Goal: Information Seeking & Learning: Learn about a topic

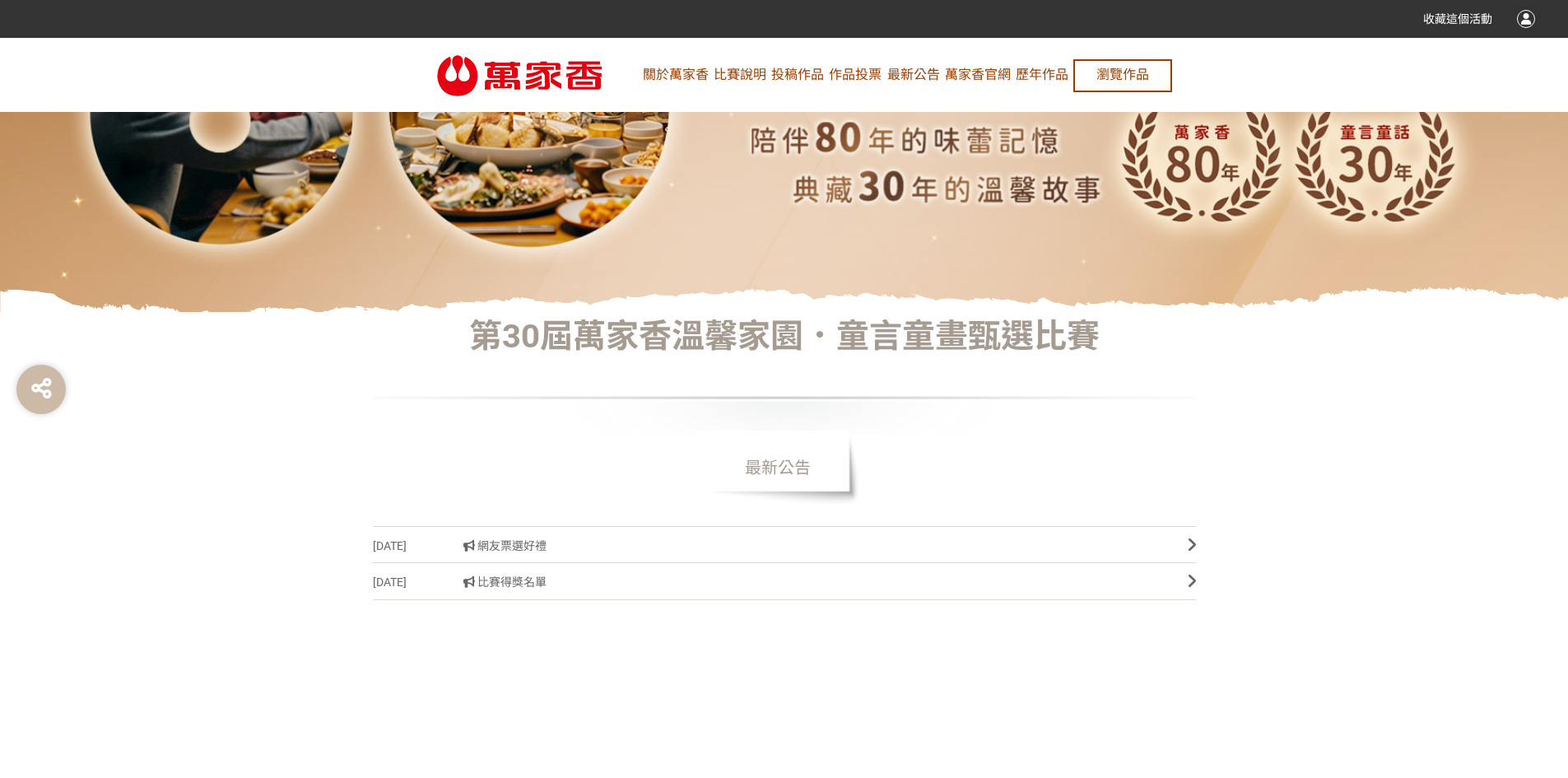
scroll to position [412, 0]
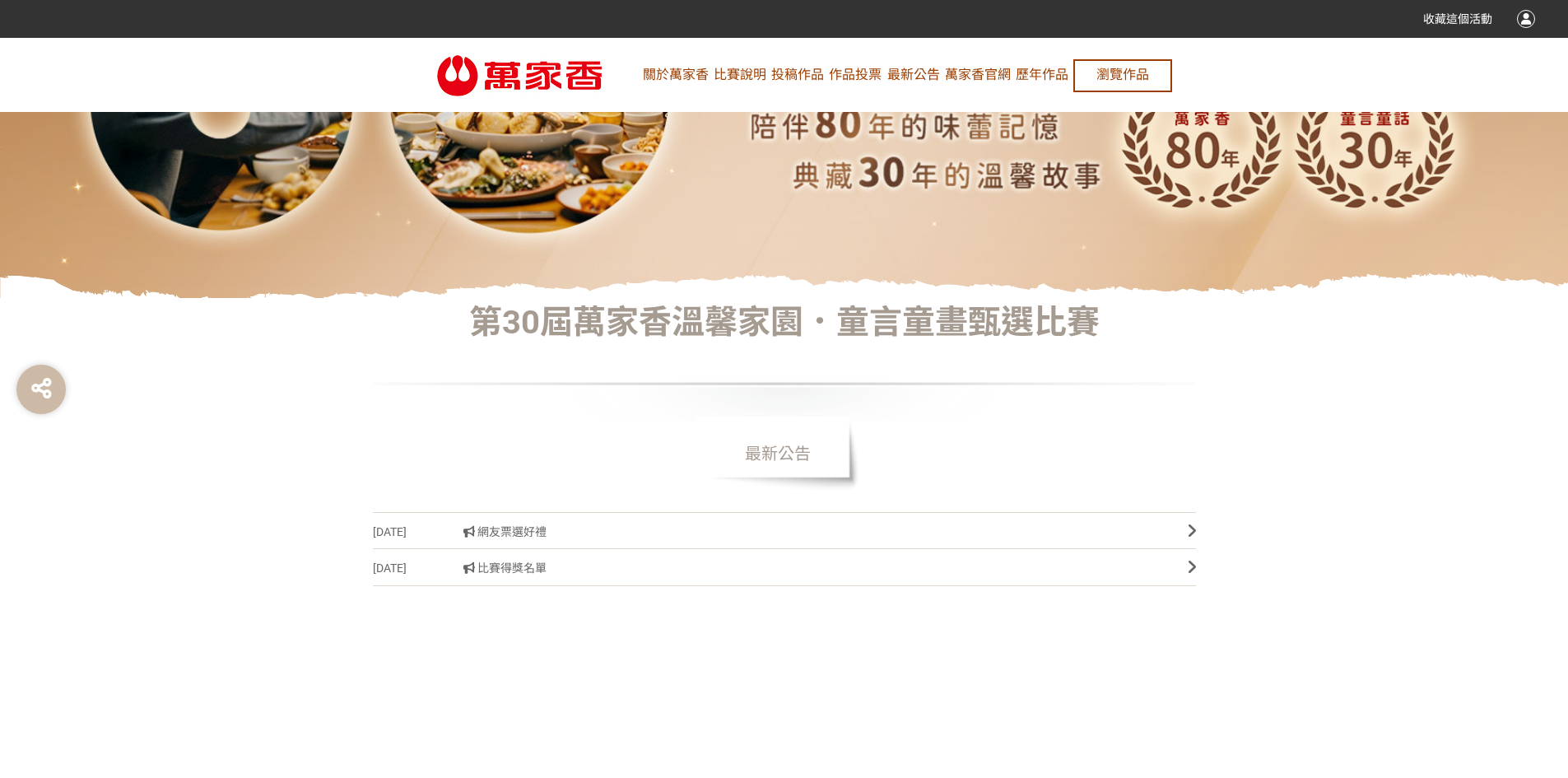
click at [530, 567] on span "比賽得獎名單" at bounding box center [813, 568] width 700 height 37
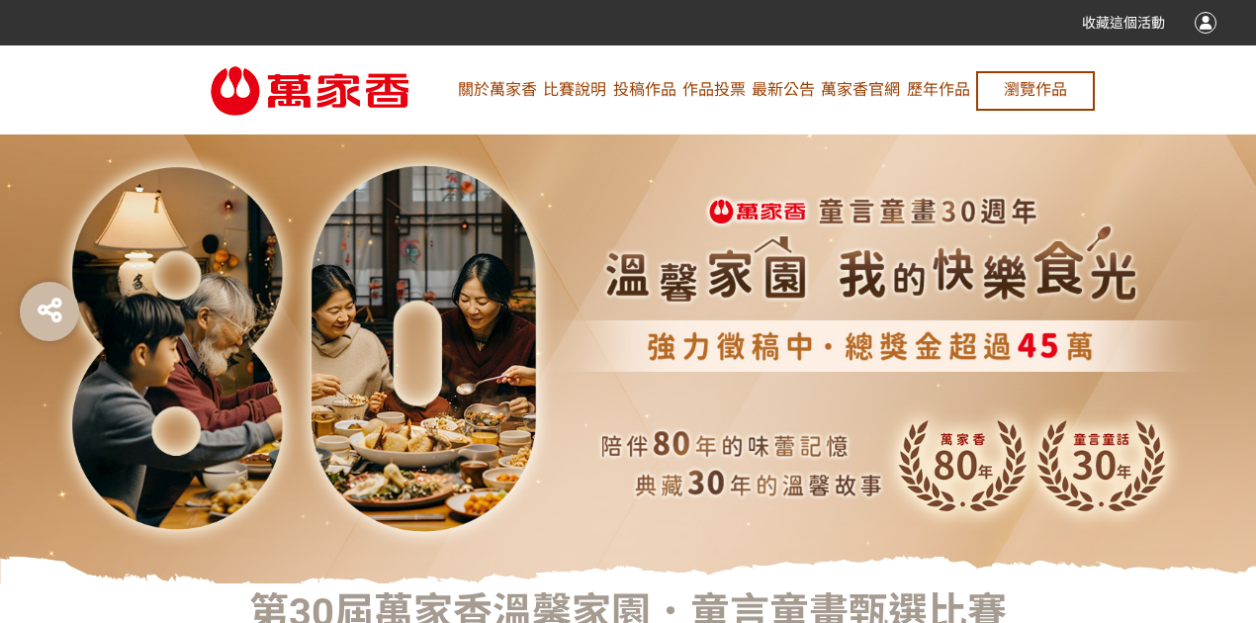
click at [776, 95] on link "最新公告" at bounding box center [783, 90] width 63 height 89
click at [592, 84] on link "比賽說明" at bounding box center [574, 90] width 63 height 89
click at [556, 90] on link "比賽說明" at bounding box center [574, 90] width 63 height 89
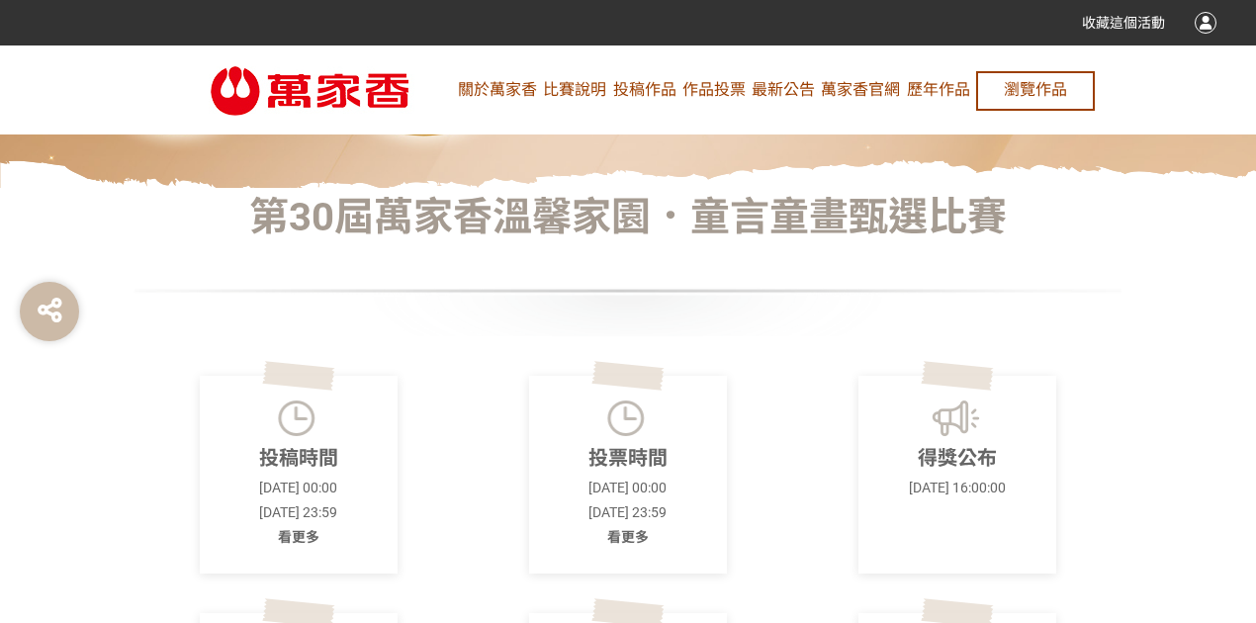
scroll to position [659, 0]
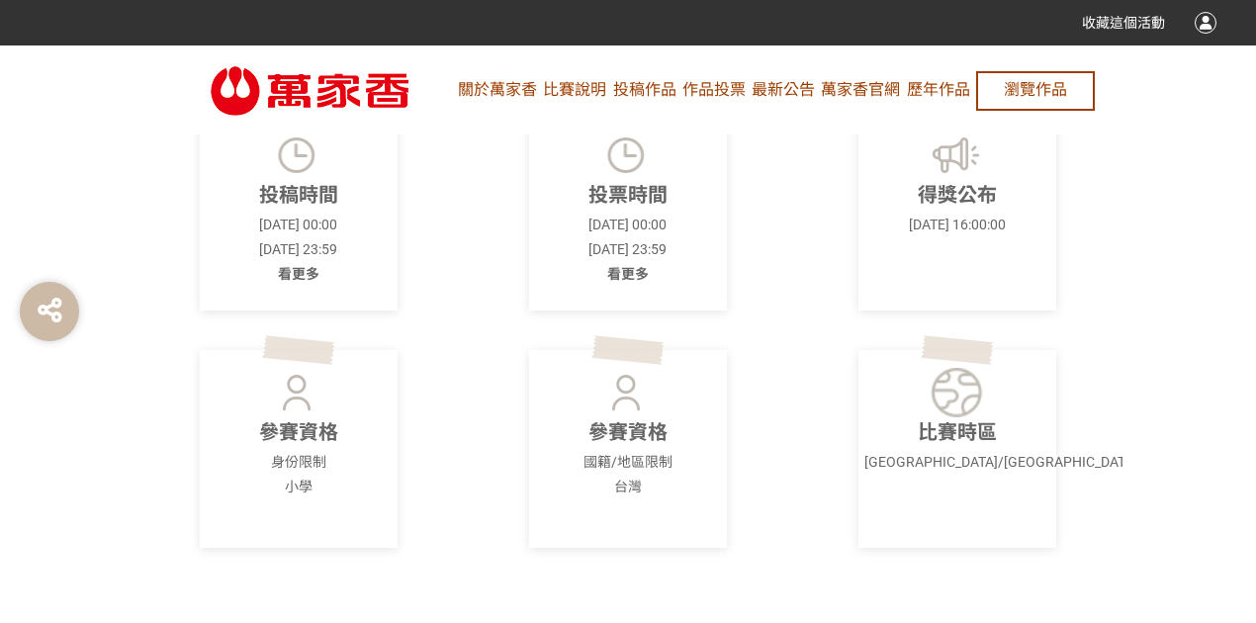
click at [306, 433] on p "參賽資格" at bounding box center [299, 432] width 186 height 30
click at [317, 477] on p "小學" at bounding box center [299, 487] width 186 height 21
click at [639, 471] on p "國籍/地區限制" at bounding box center [628, 462] width 186 height 21
click at [622, 435] on p "參賽資格" at bounding box center [628, 432] width 186 height 30
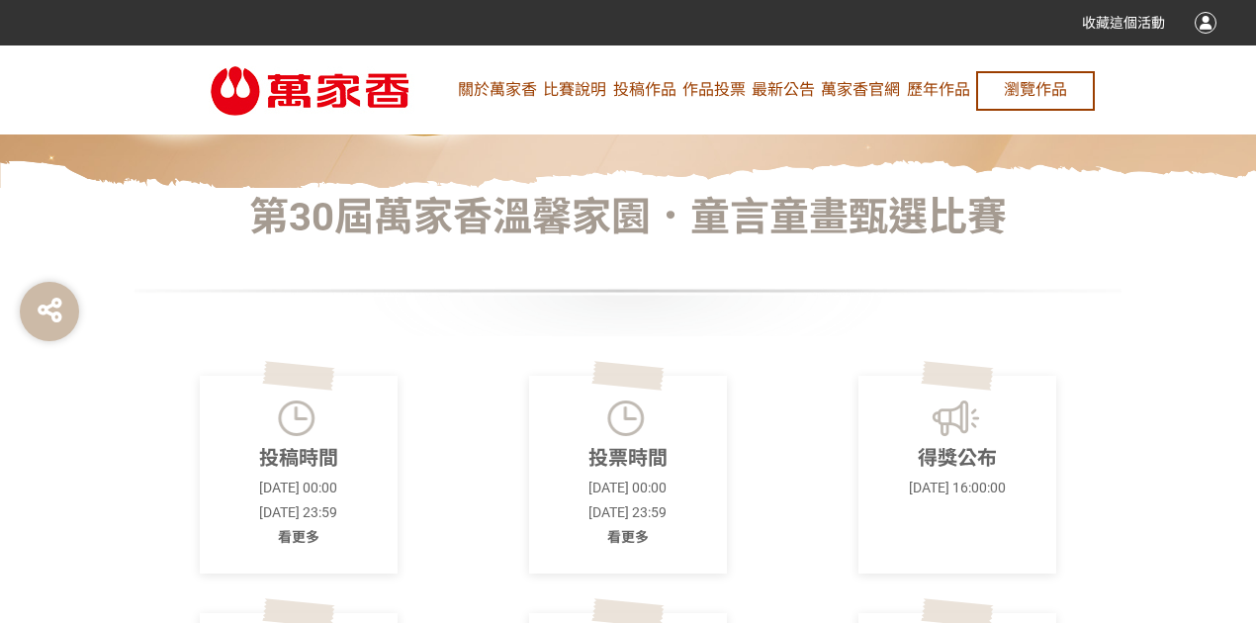
scroll to position [0, 0]
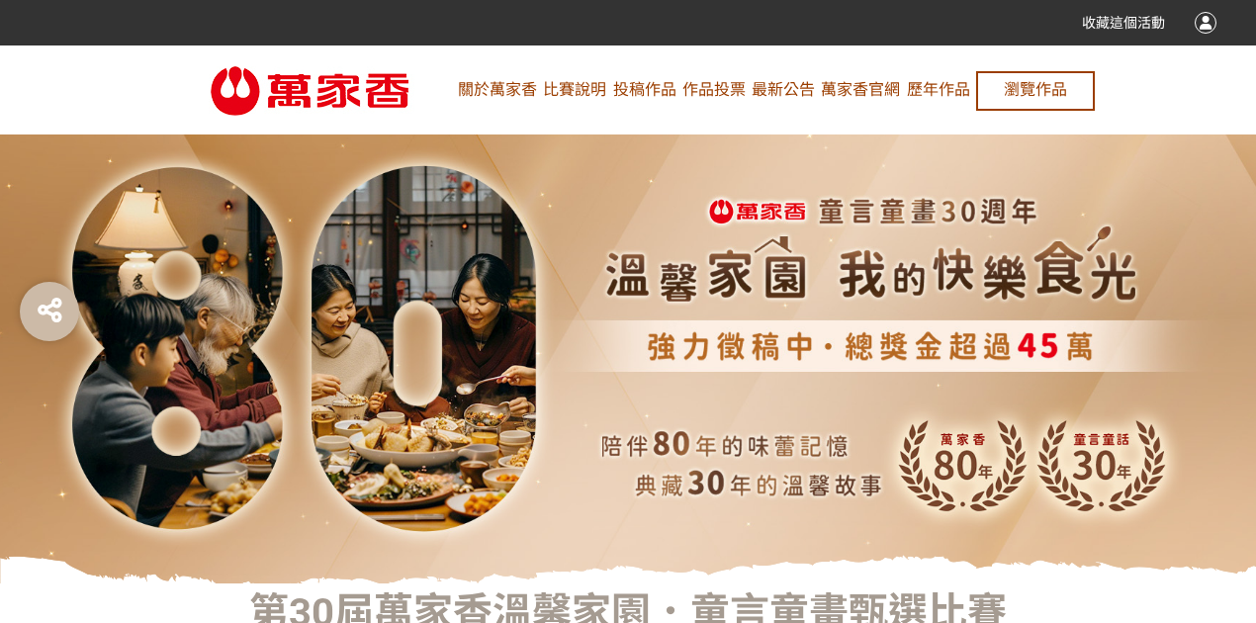
click at [520, 95] on link "關於萬家香" at bounding box center [497, 90] width 79 height 89
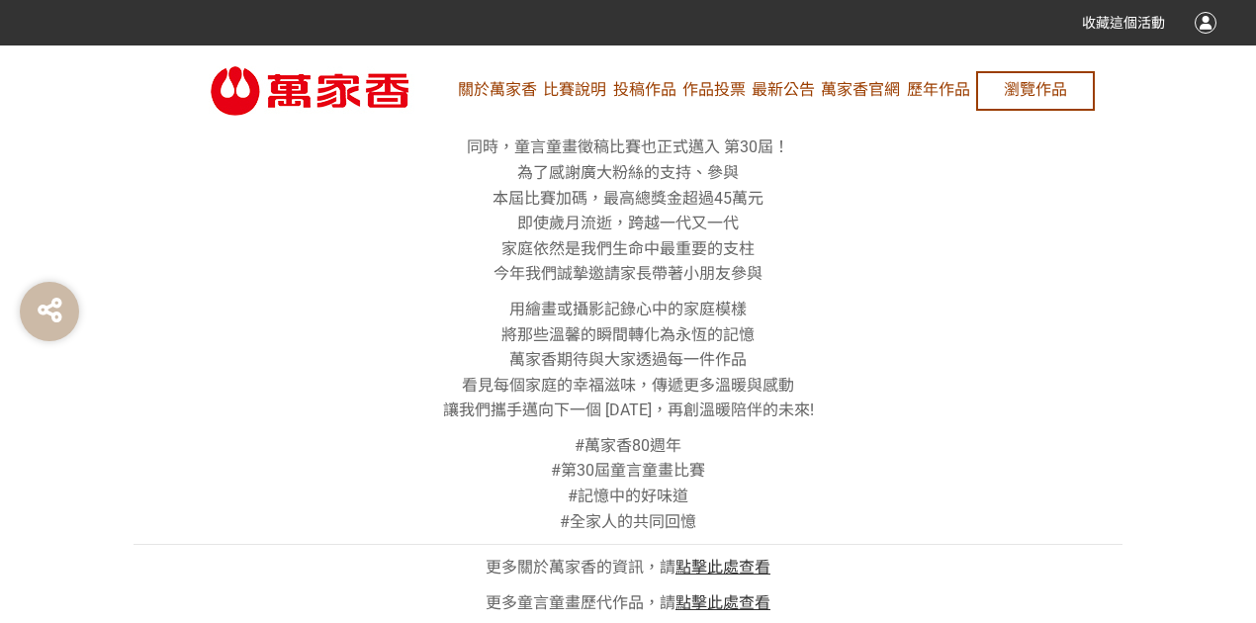
scroll to position [1140, 0]
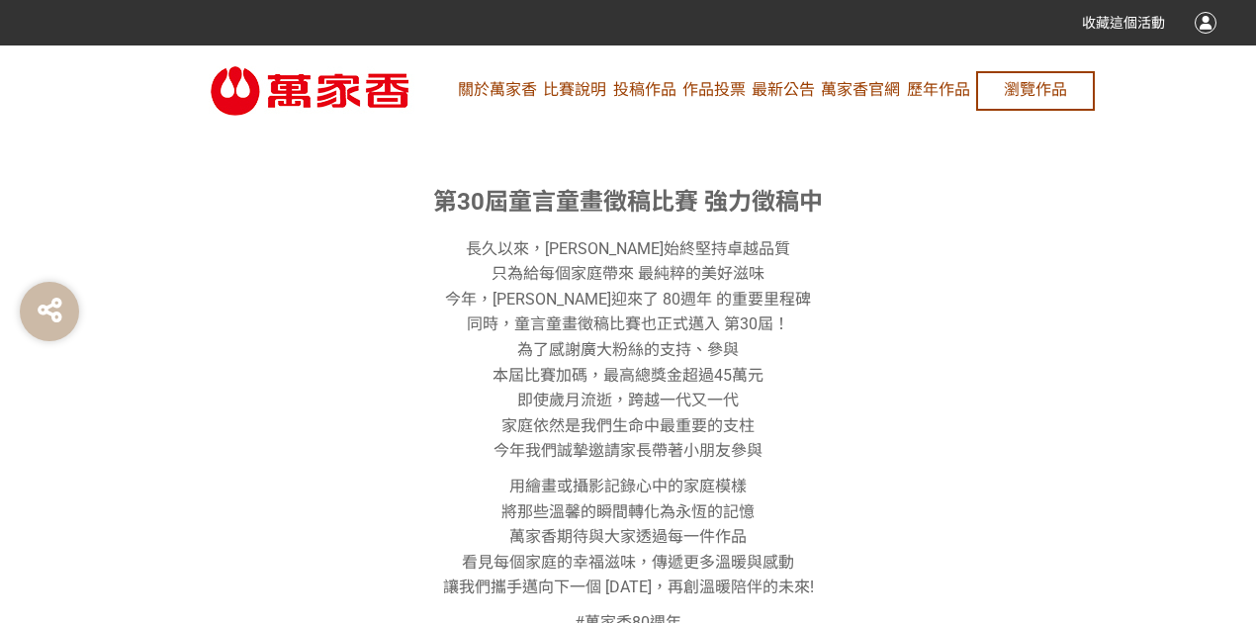
click at [509, 89] on link "關於萬家香" at bounding box center [497, 90] width 79 height 89
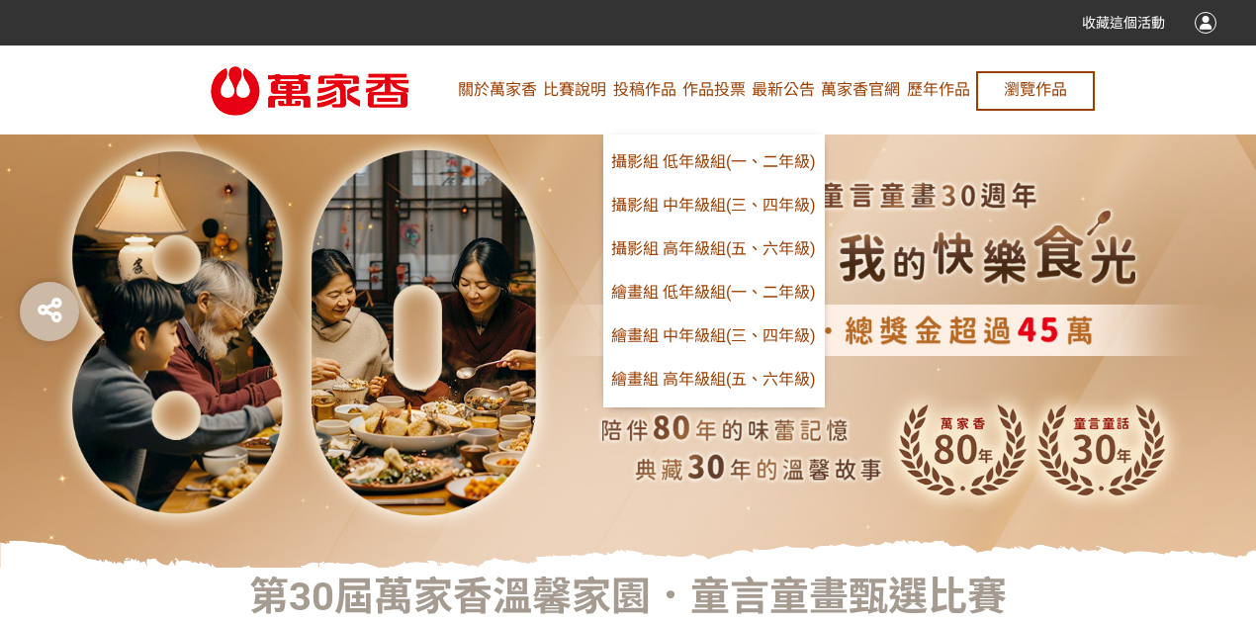
scroll to position [65, 0]
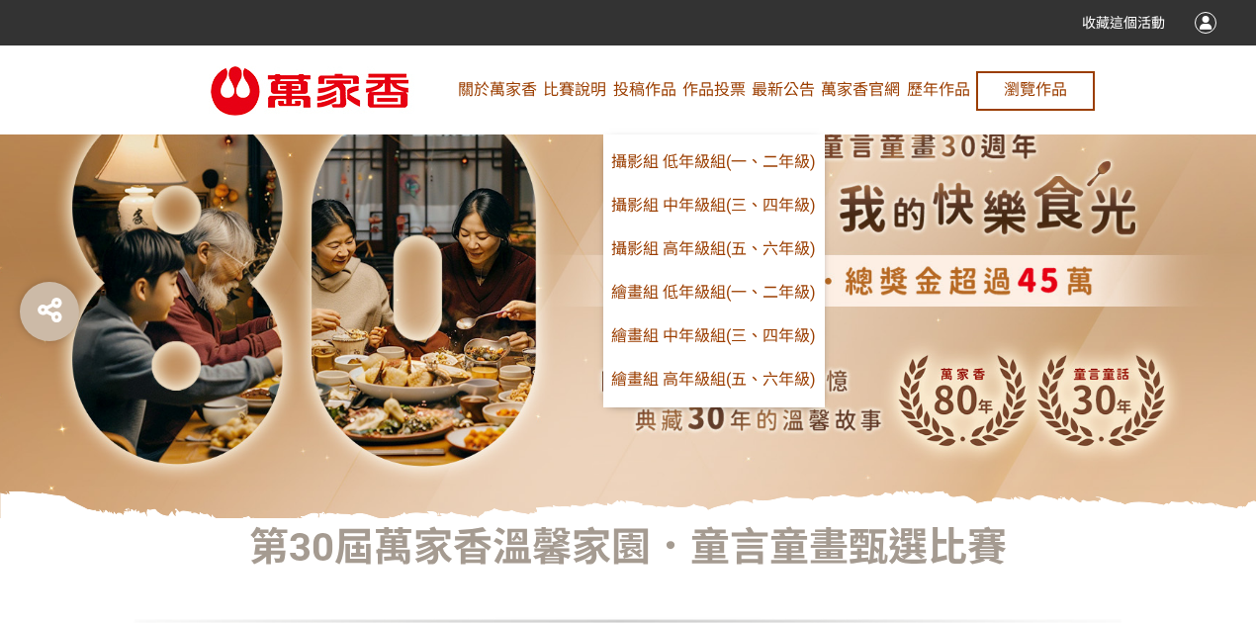
click at [742, 291] on link "繪畫組 低年級組(一、二年級)" at bounding box center [714, 293] width 220 height 44
select select "185062:185263:13102"
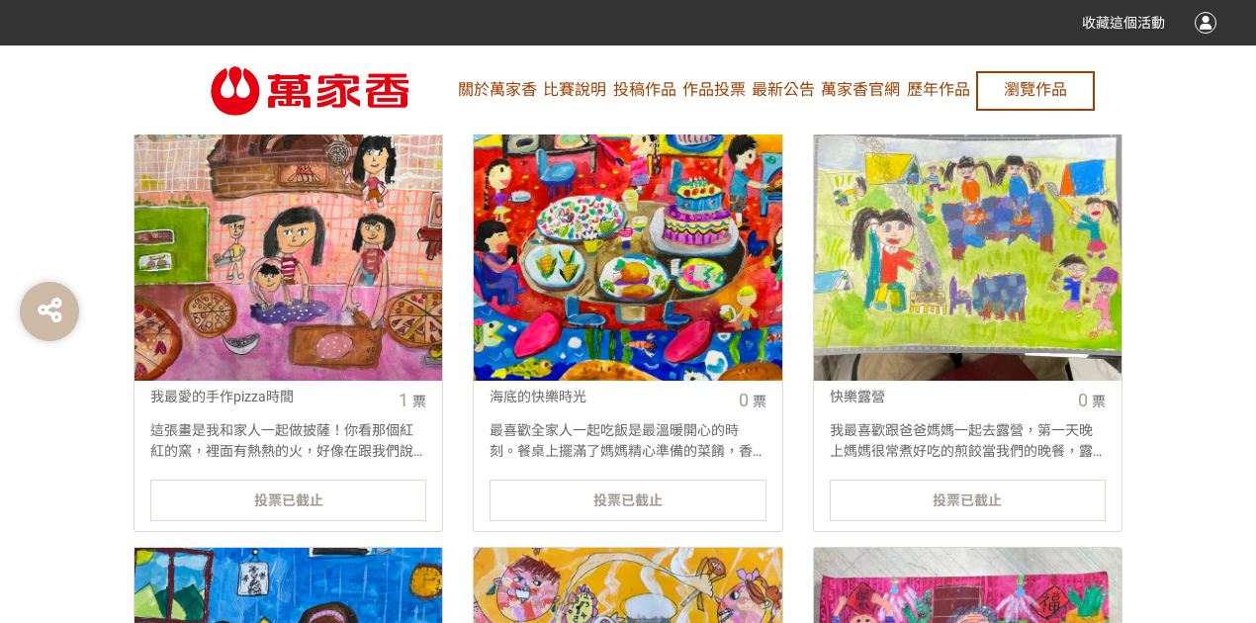
scroll to position [527, 0]
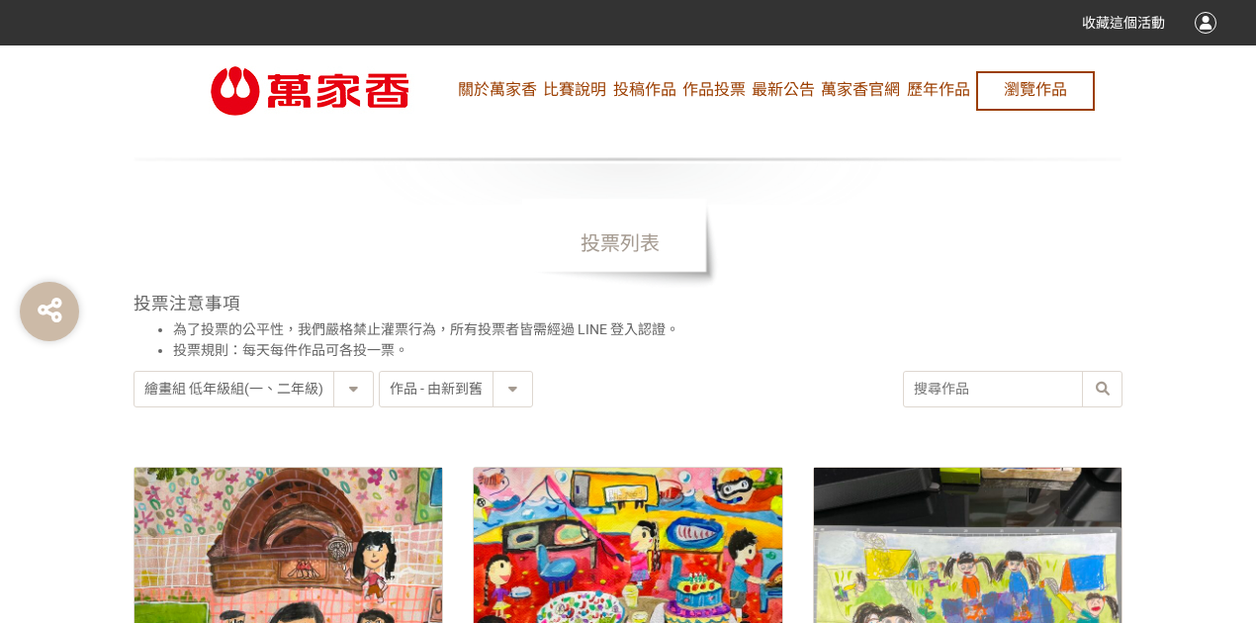
click at [502, 388] on select "作品 - 由新到舊 作品 - 由舊到新 票數 - 由多到少 票數 - 由少到多" at bounding box center [456, 389] width 152 height 35
click at [380, 372] on select "作品 - 由新到舊 作品 - 由舊到新 票數 - 由多到少 票數 - 由少到多" at bounding box center [456, 389] width 152 height 35
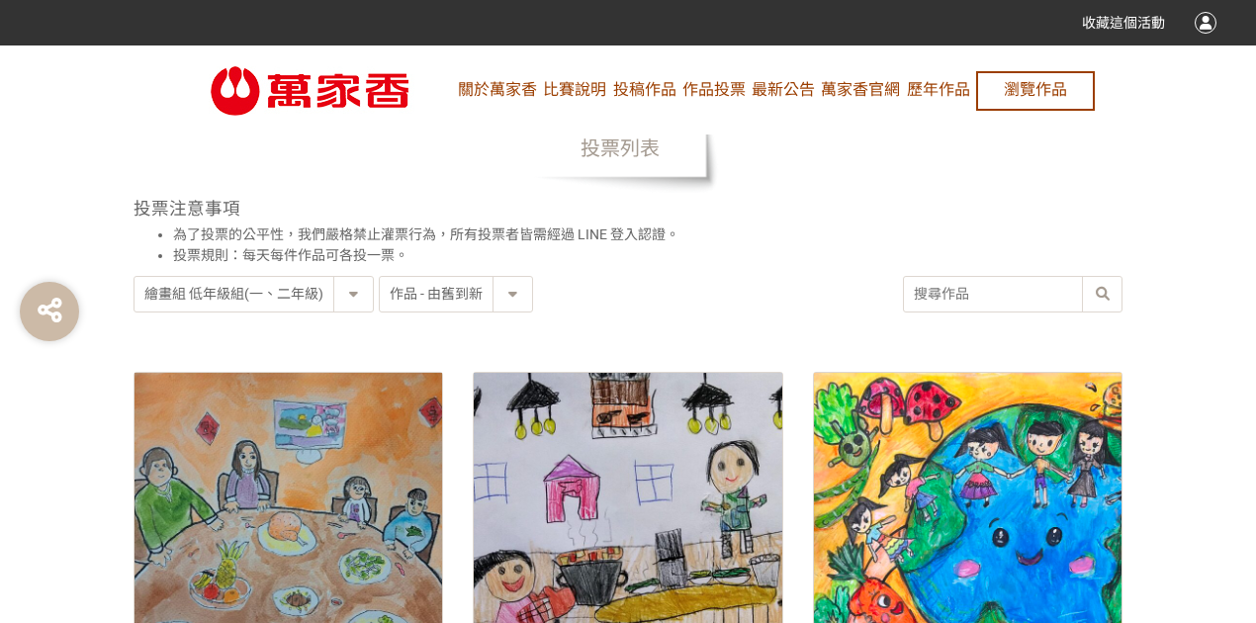
scroll to position [527, 0]
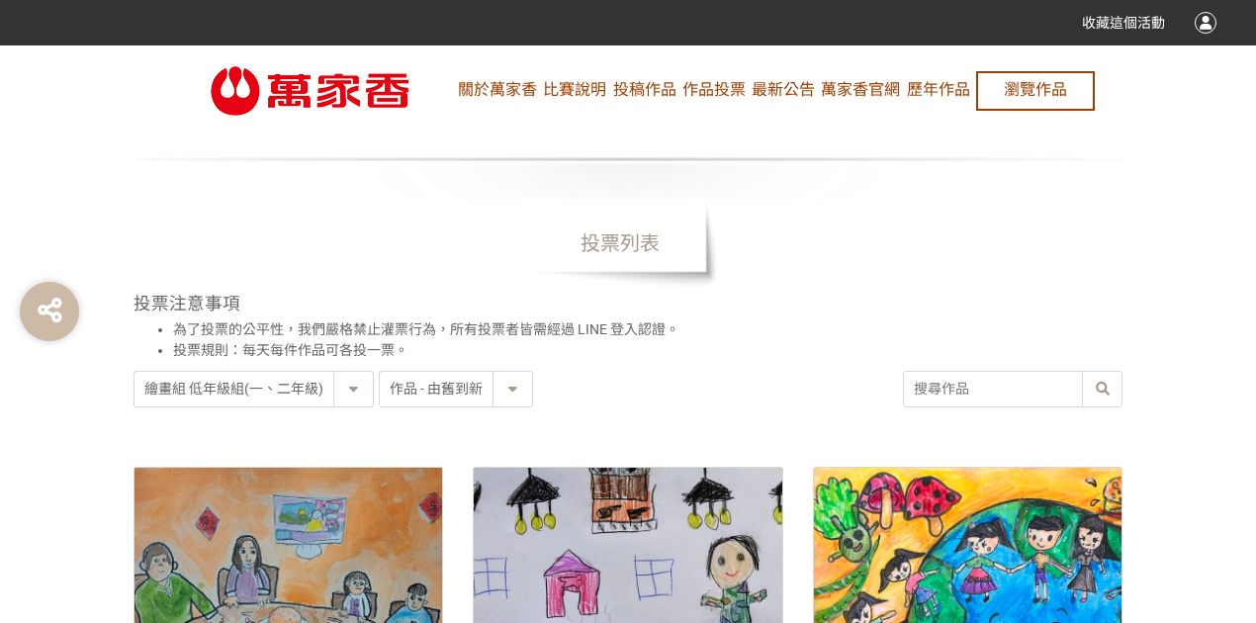
click at [459, 382] on select "作品 - 由新到舊 作品 - 由舊到新 票數 - 由多到少 票數 - 由少到多" at bounding box center [456, 389] width 152 height 35
select select "newest"
click at [380, 372] on select "作品 - 由新到舊 作品 - 由舊到新 票數 - 由多到少 票數 - 由少到多" at bounding box center [456, 389] width 152 height 35
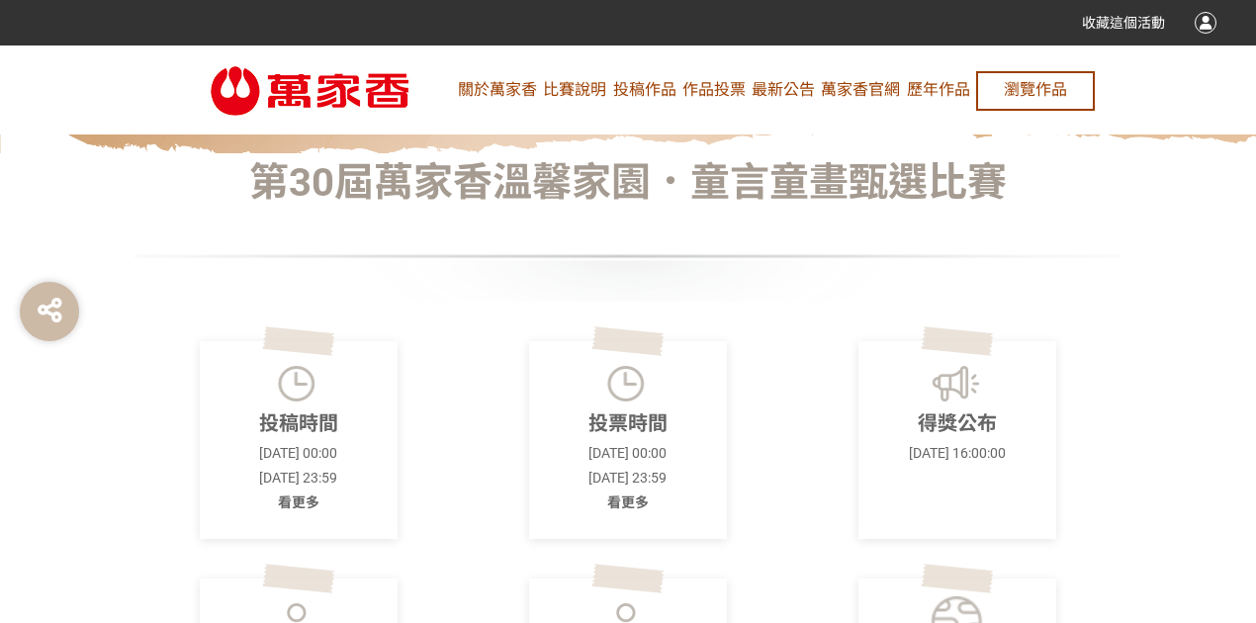
scroll to position [527, 0]
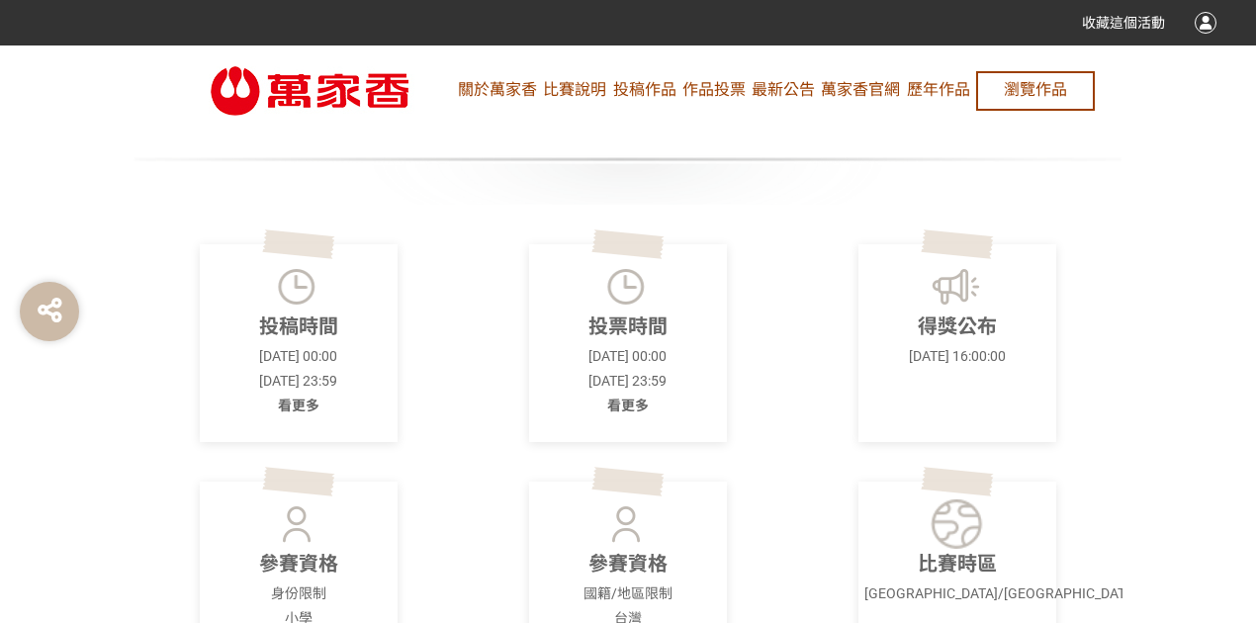
click at [309, 402] on span "看更多" at bounding box center [299, 406] width 42 height 16
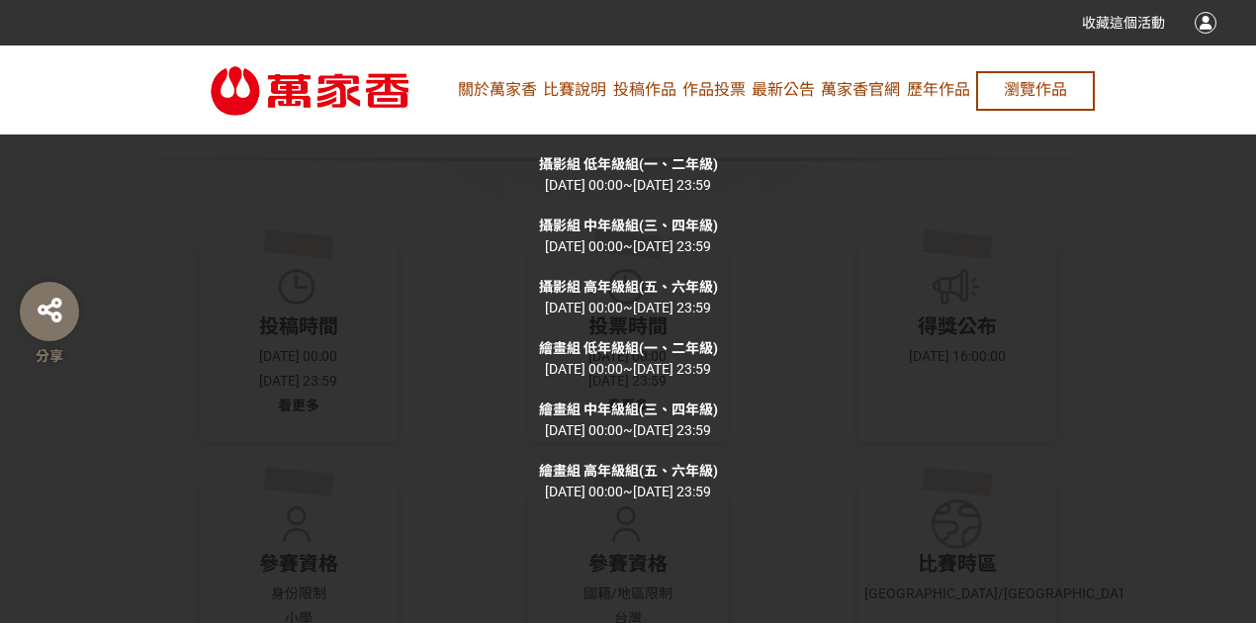
click at [58, 313] on icon at bounding box center [50, 311] width 25 height 28
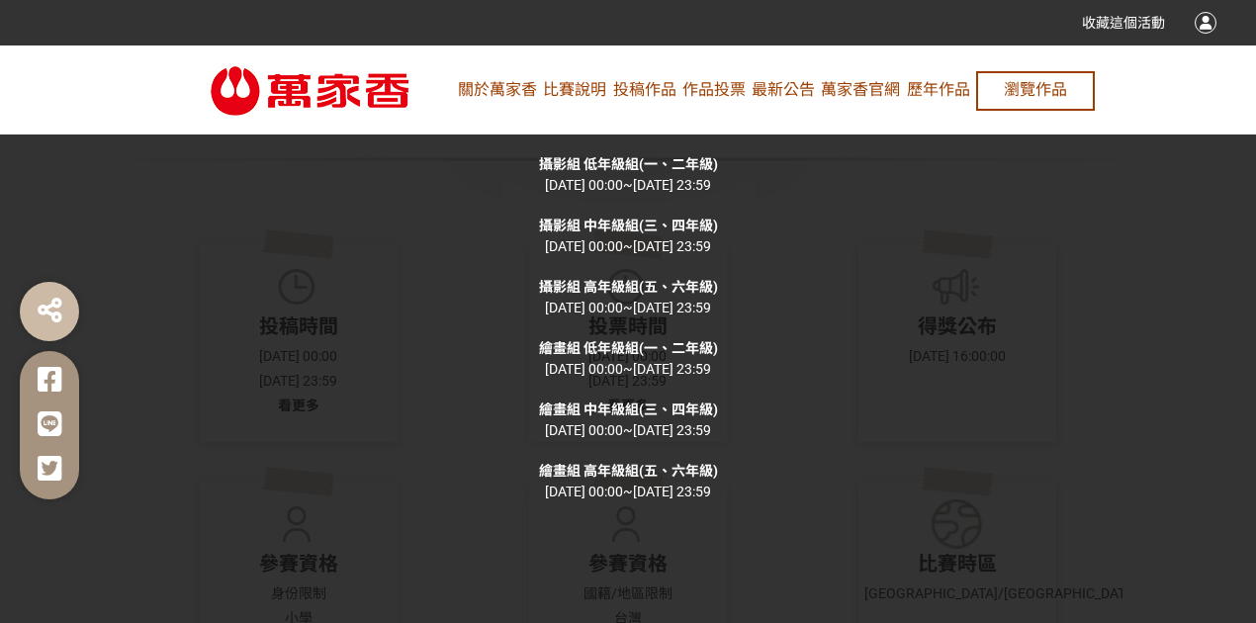
click at [226, 132] on div at bounding box center [309, 90] width 297 height 89
click at [581, 93] on link "比賽說明" at bounding box center [574, 90] width 63 height 89
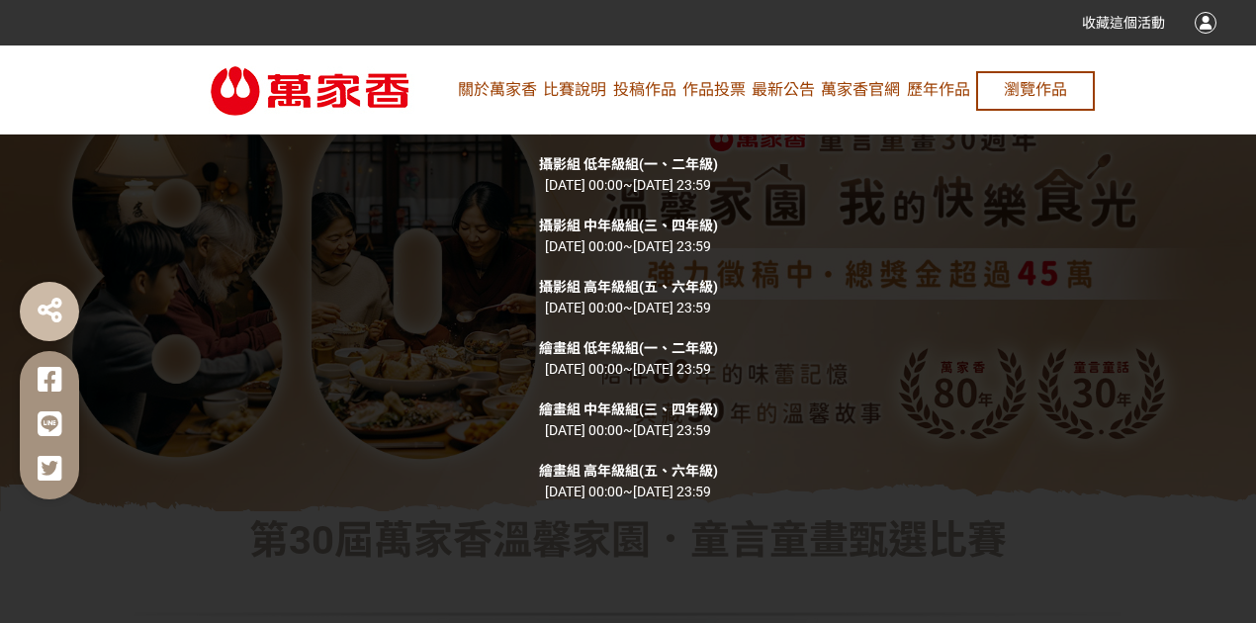
scroll to position [0, 0]
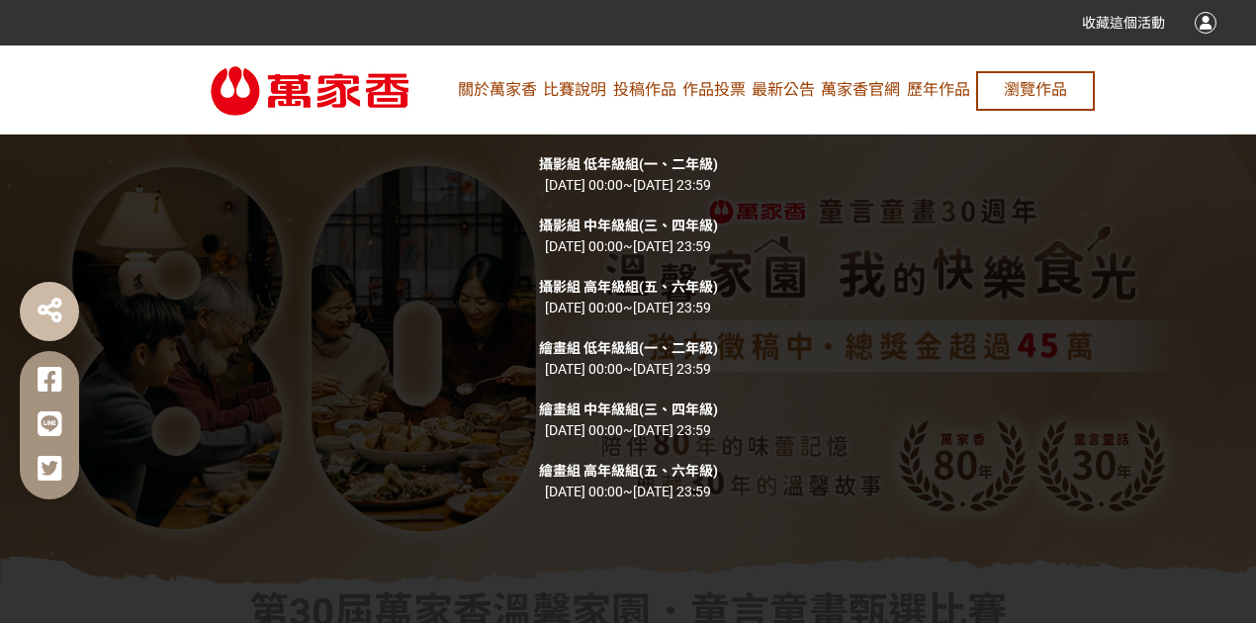
click at [526, 84] on link "關於萬家香" at bounding box center [497, 90] width 79 height 89
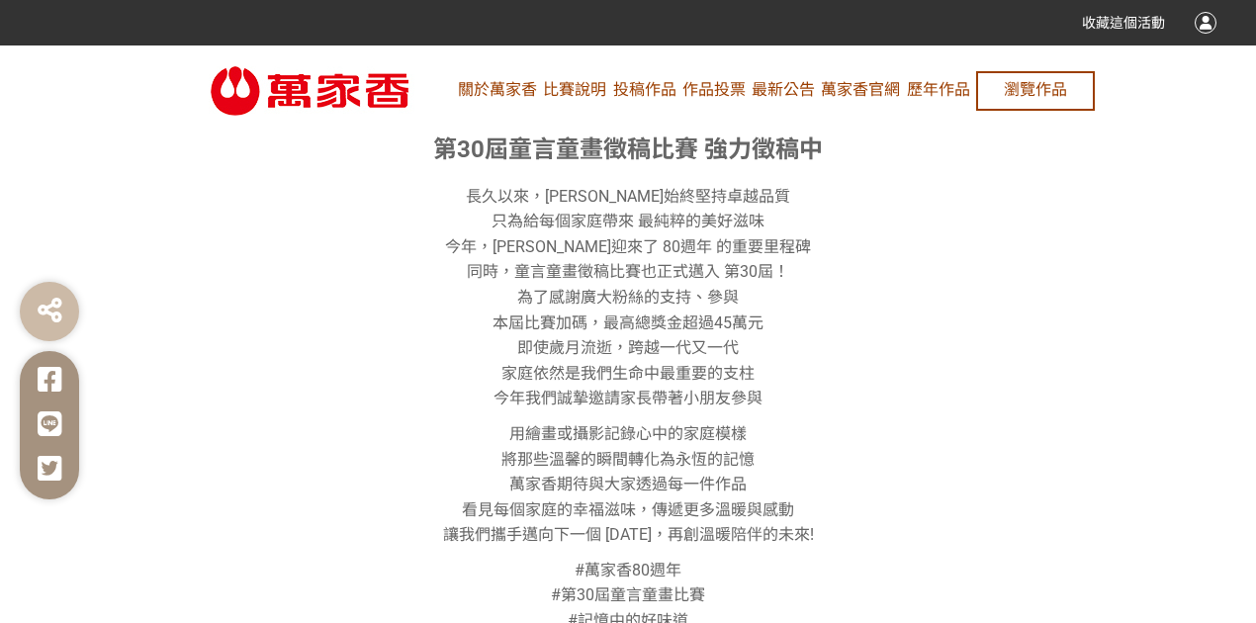
scroll to position [1385, 0]
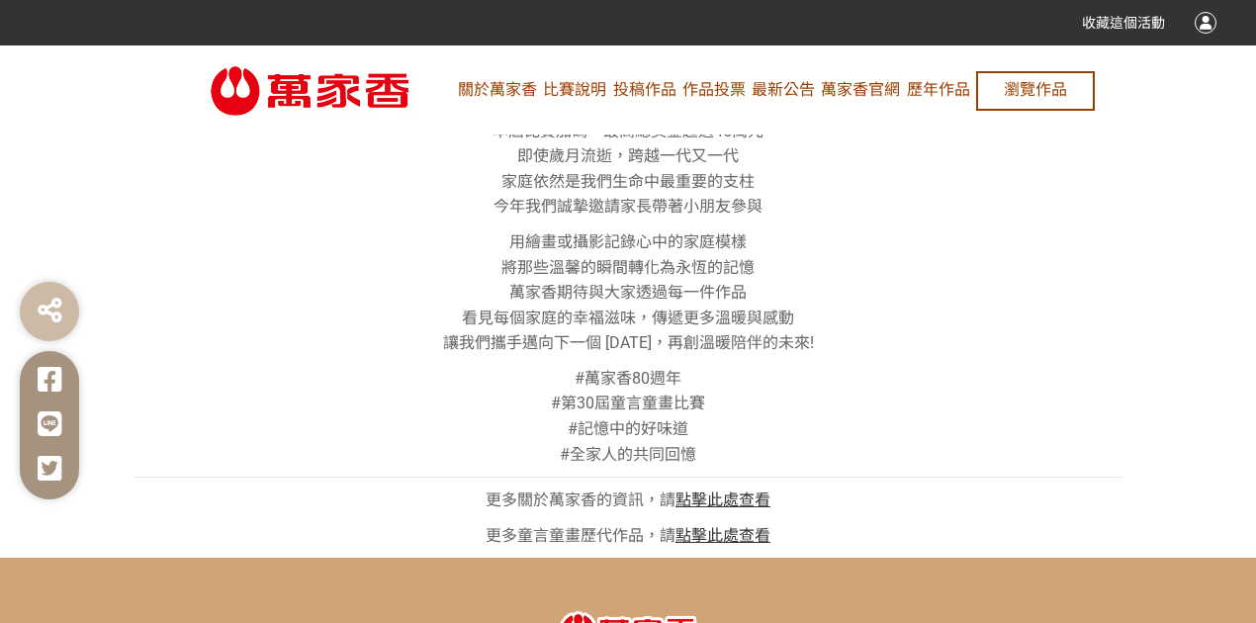
click at [718, 501] on link "點擊此處查看" at bounding box center [723, 500] width 95 height 19
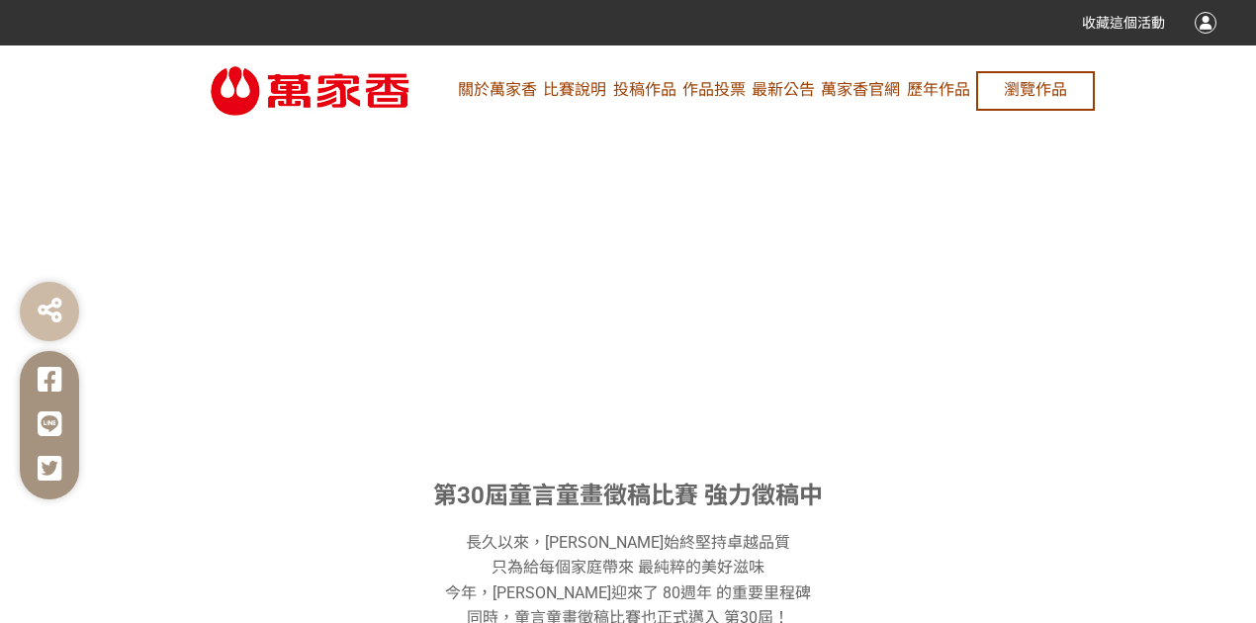
scroll to position [659, 0]
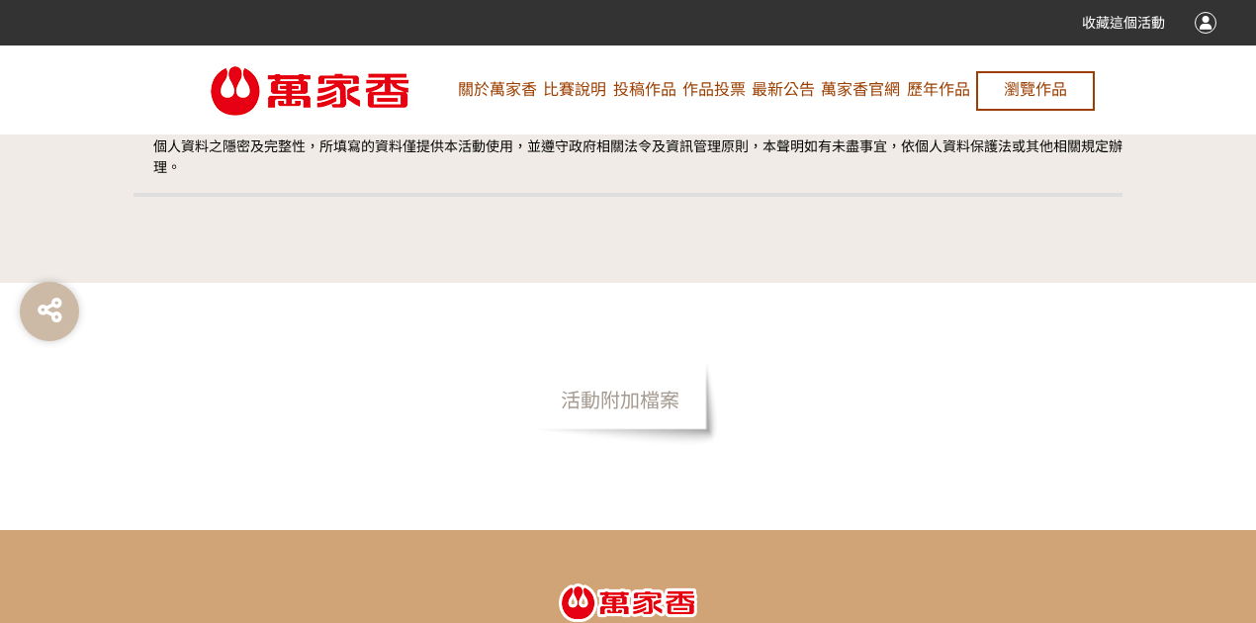
scroll to position [4127, 0]
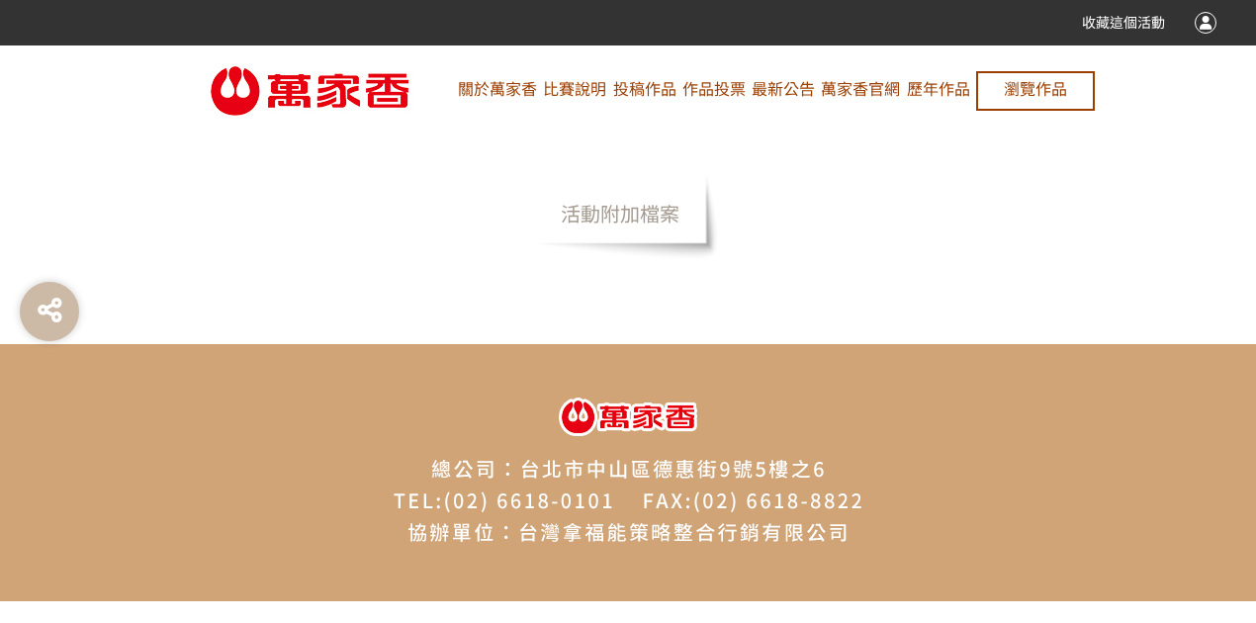
click at [638, 201] on span "活動附加檔案" at bounding box center [620, 214] width 198 height 89
click at [635, 219] on span "活動附加檔案" at bounding box center [620, 214] width 198 height 89
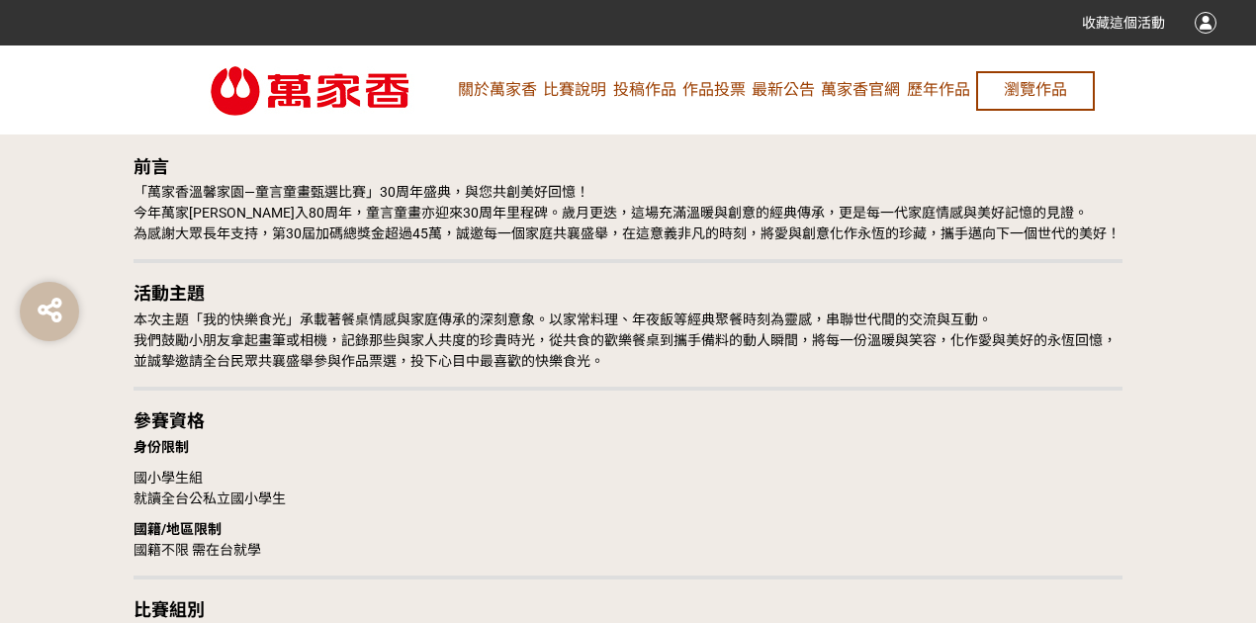
scroll to position [1291, 0]
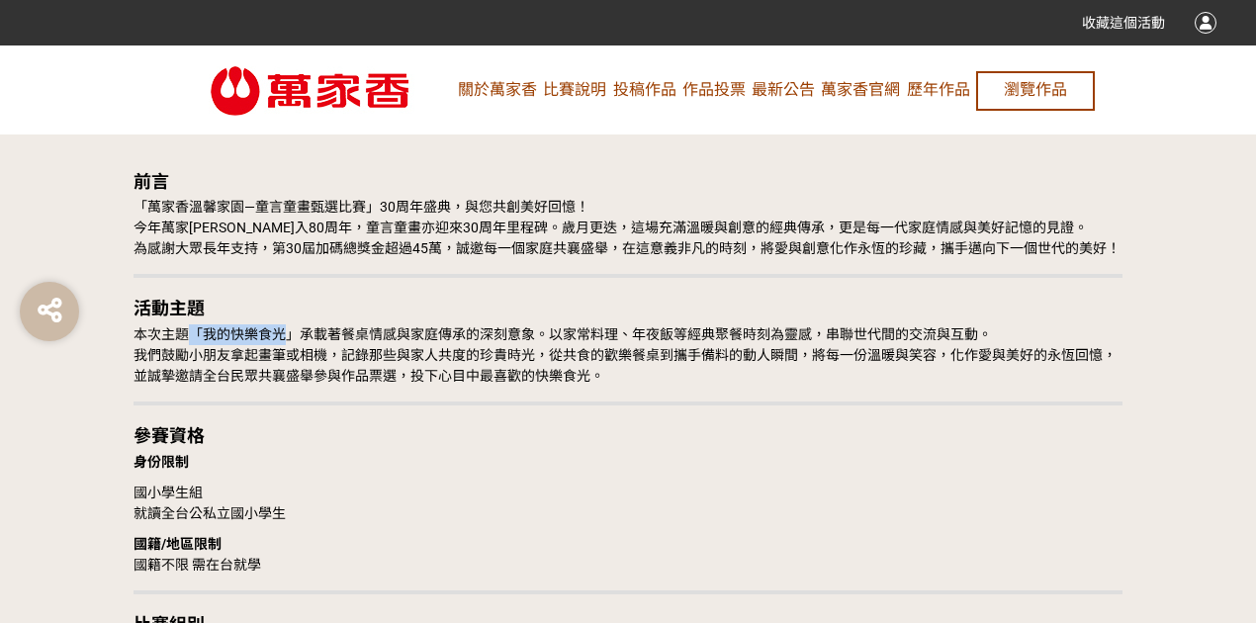
drag, startPoint x: 194, startPoint y: 332, endPoint x: 291, endPoint y: 332, distance: 96.9
click at [291, 332] on span "本次主題「我的快樂食光」承載著餐桌情感與家庭傳承的深刻意象。以家常料理、年夜飯等經典聚餐時刻為靈感，串聯世代間的交流與互動。" at bounding box center [563, 334] width 859 height 16
copy span "「我的快樂食光"
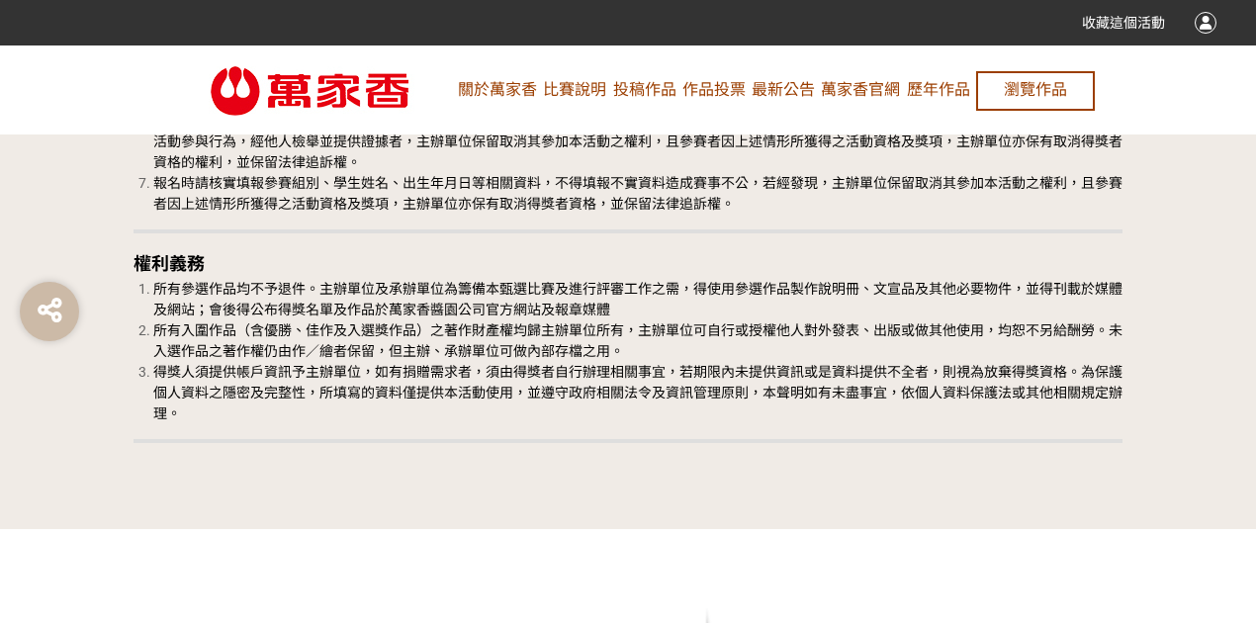
scroll to position [3863, 0]
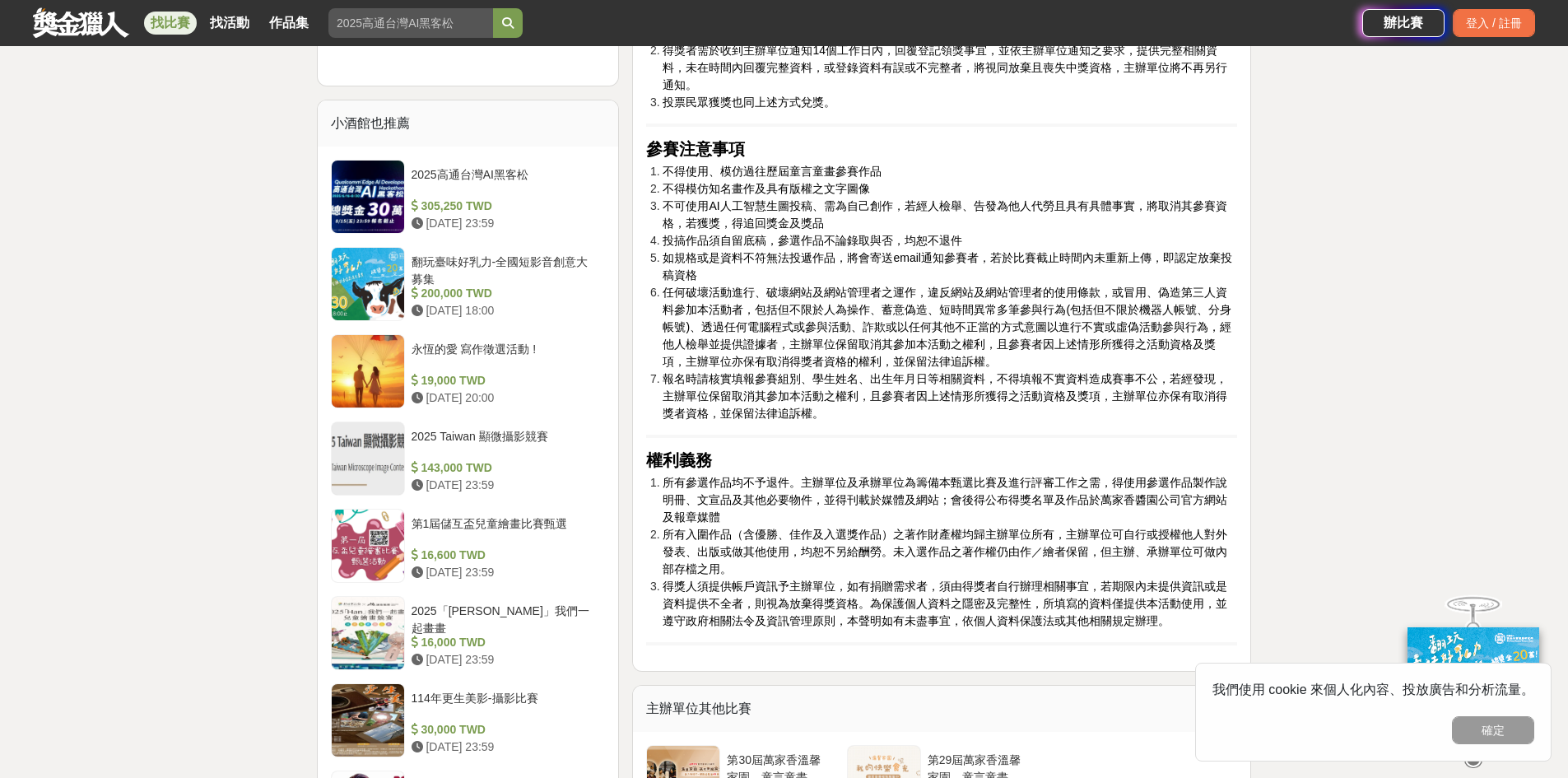
scroll to position [2716, 0]
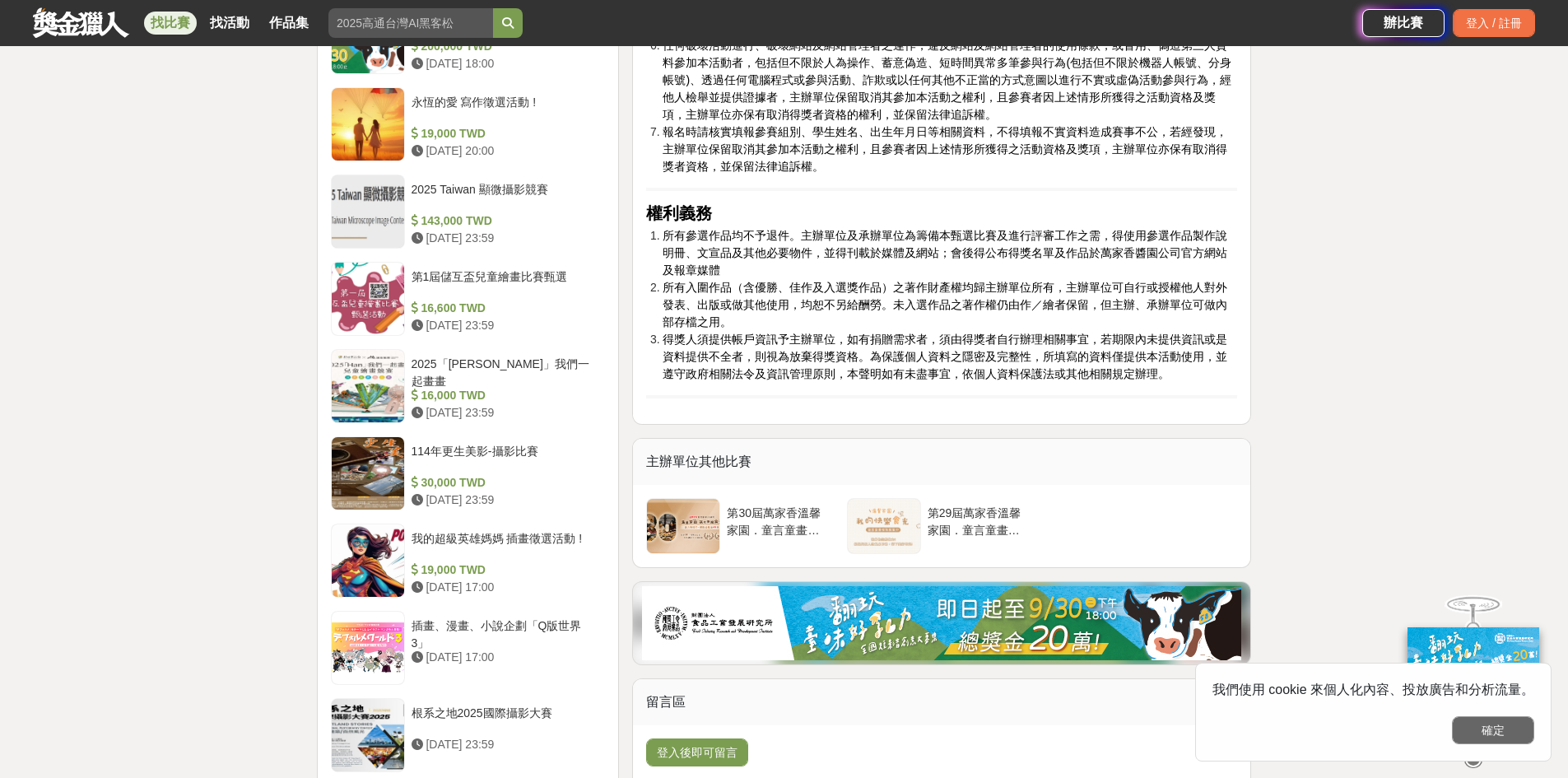
click at [1486, 731] on button "確定" at bounding box center [1493, 731] width 82 height 28
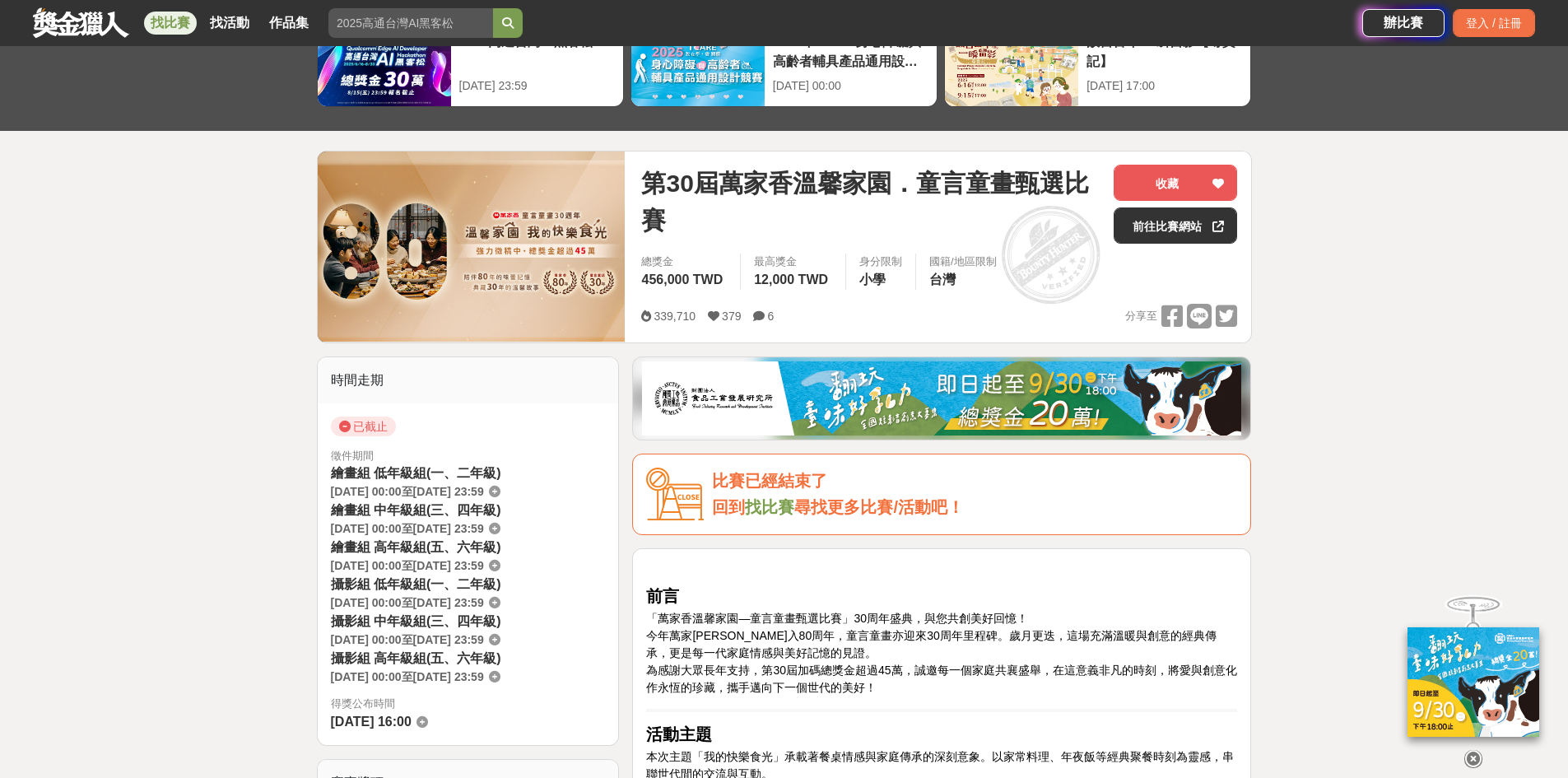
scroll to position [0, 0]
